Goal: Information Seeking & Learning: Learn about a topic

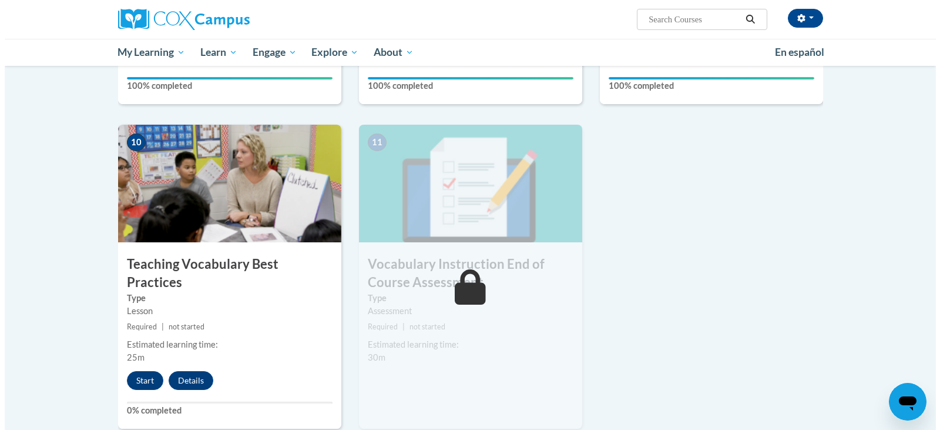
scroll to position [1234, 0]
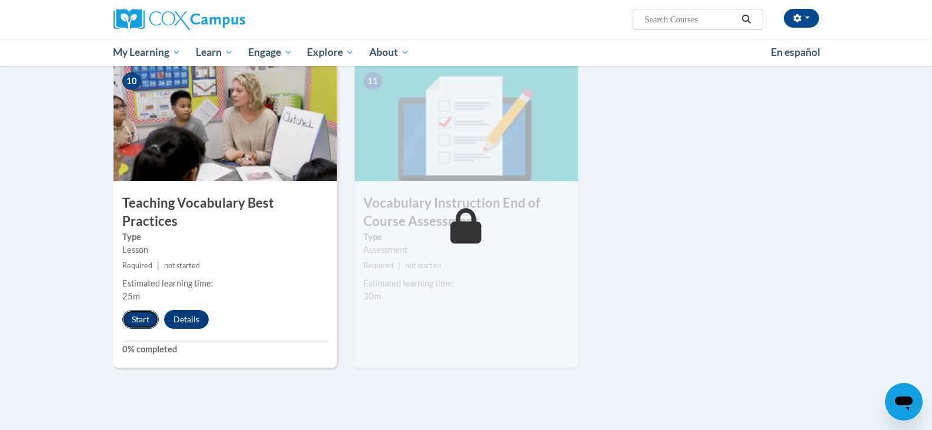
click at [144, 310] on button "Start" at bounding box center [140, 319] width 36 height 19
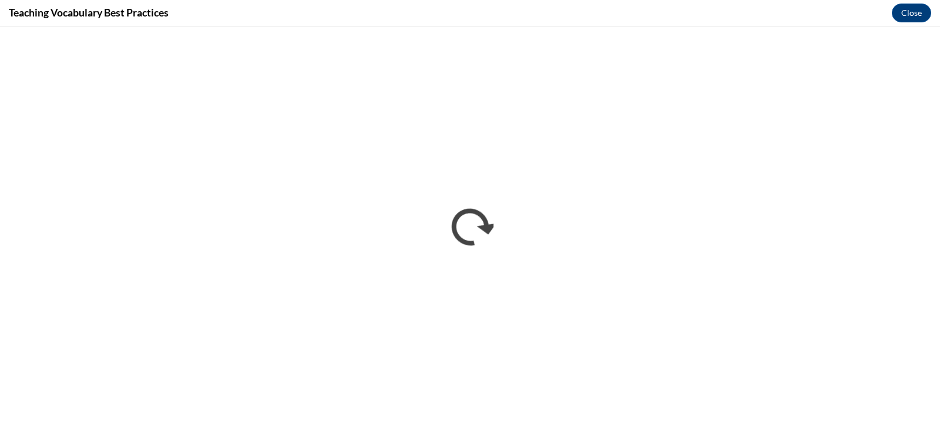
scroll to position [0, 0]
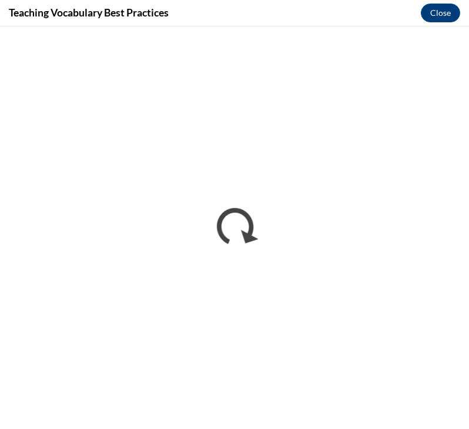
click at [359, 23] on div "Teaching Vocabulary Best Practices Close" at bounding box center [234, 13] width 469 height 26
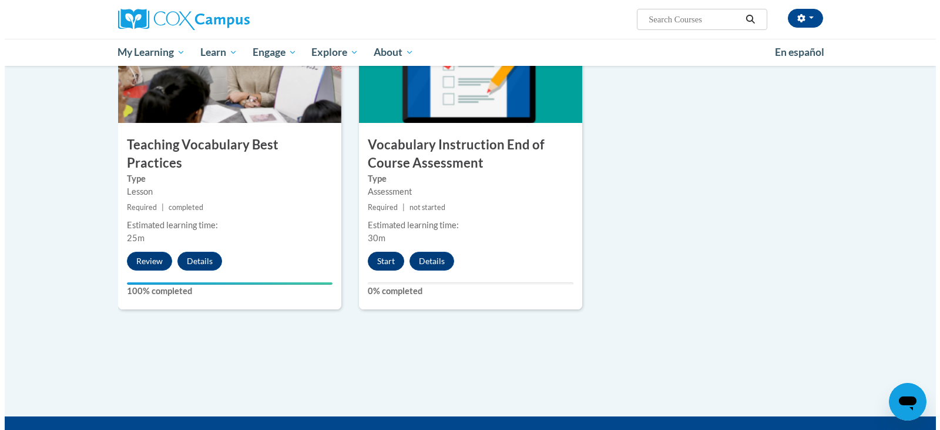
scroll to position [1293, 0]
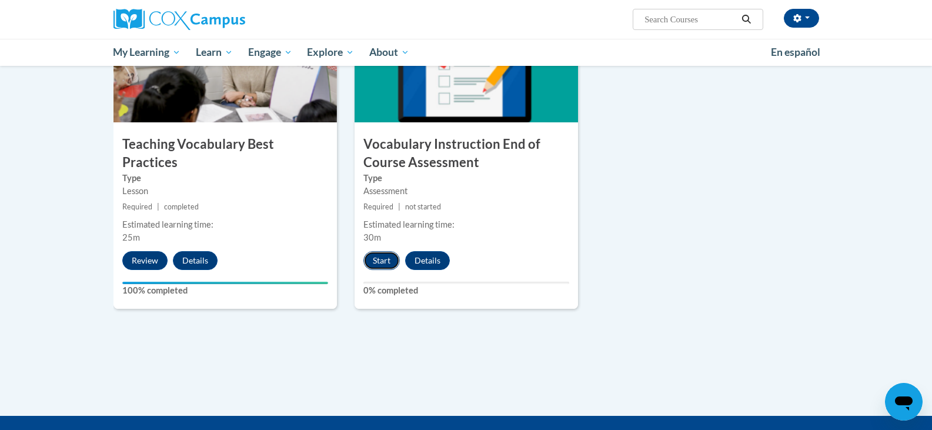
click at [393, 264] on button "Start" at bounding box center [381, 260] width 36 height 19
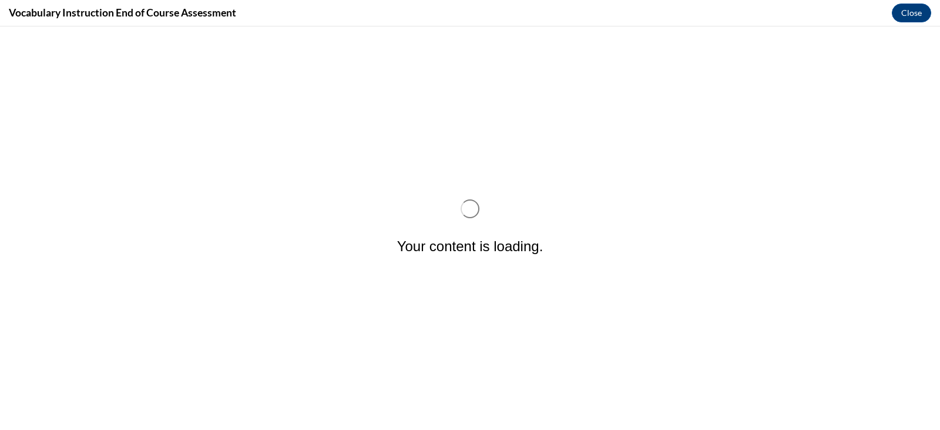
scroll to position [0, 0]
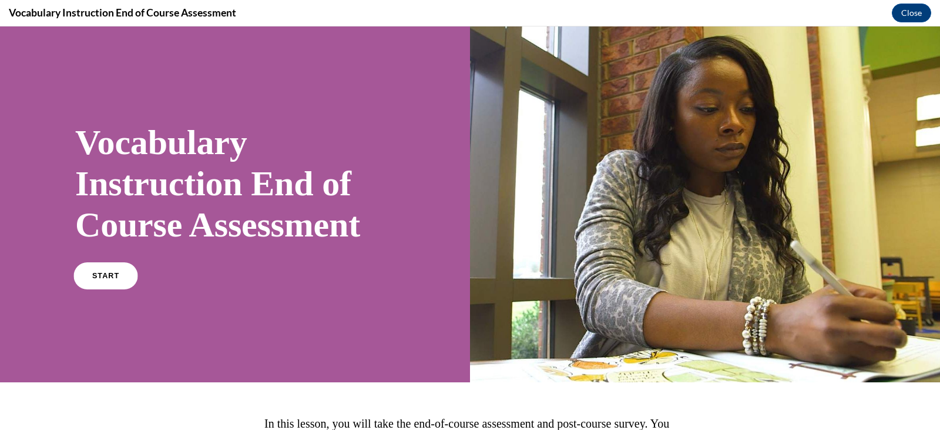
click at [109, 277] on span "START" at bounding box center [105, 276] width 27 height 9
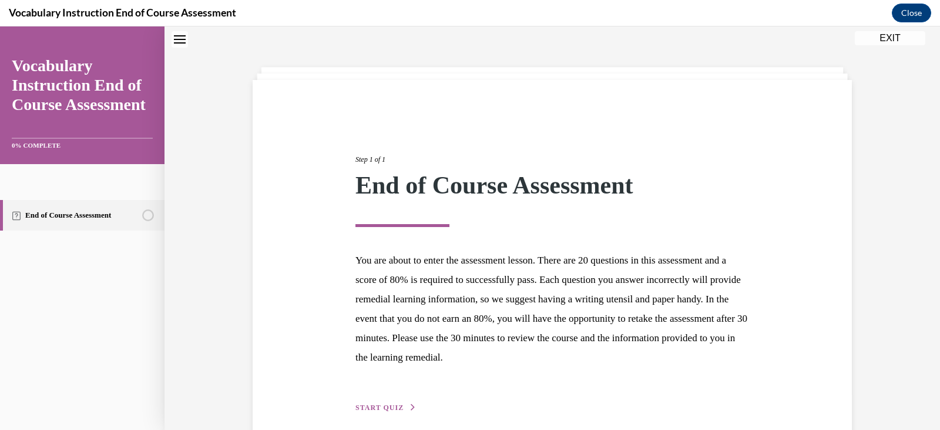
scroll to position [91, 0]
